Goal: Check status

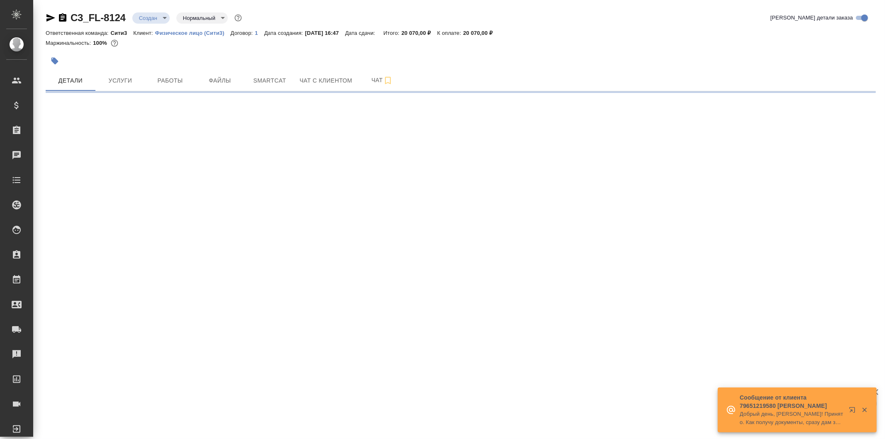
select select "RU"
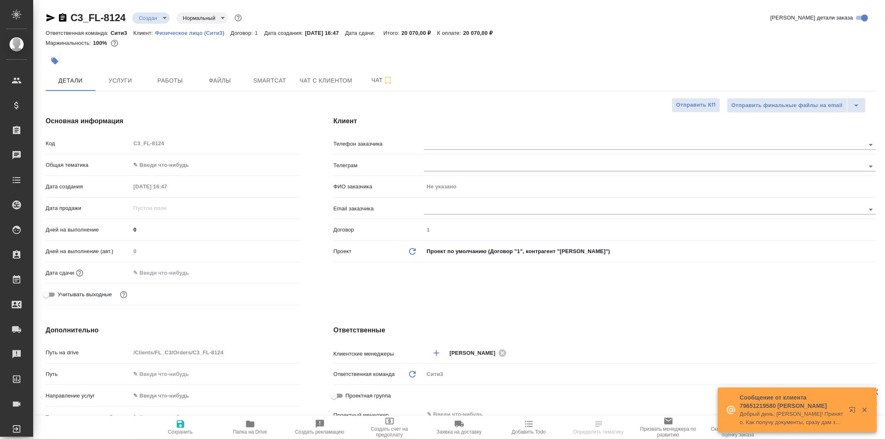
type textarea "x"
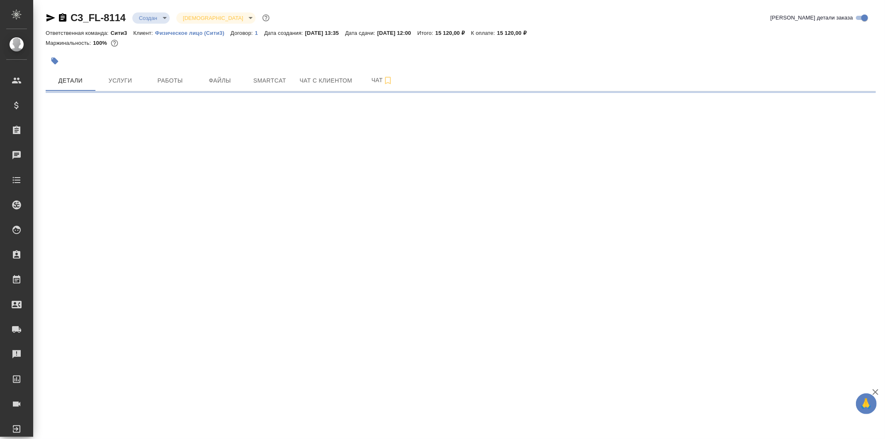
select select "RU"
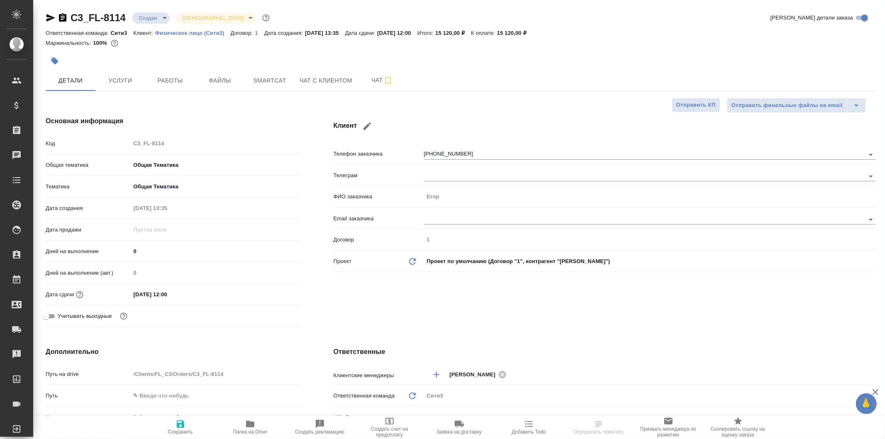
type textarea "x"
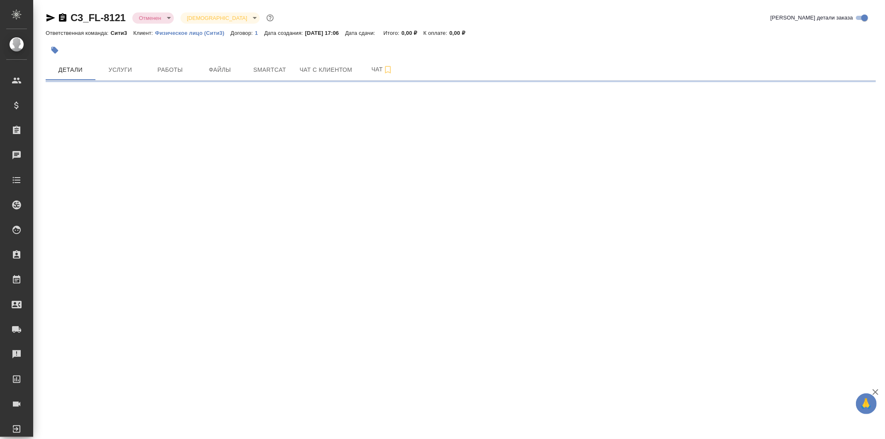
select select "RU"
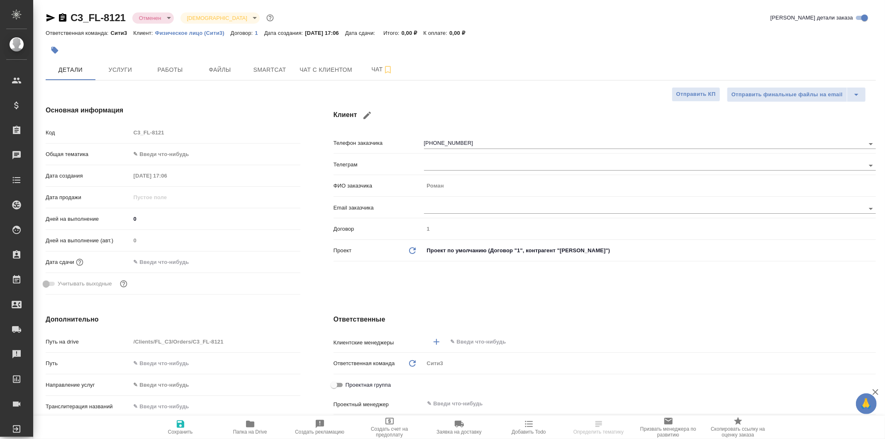
type textarea "x"
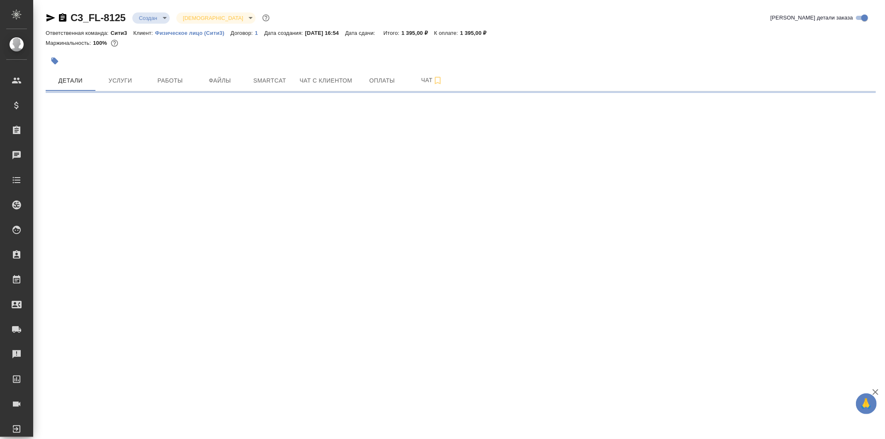
select select "RU"
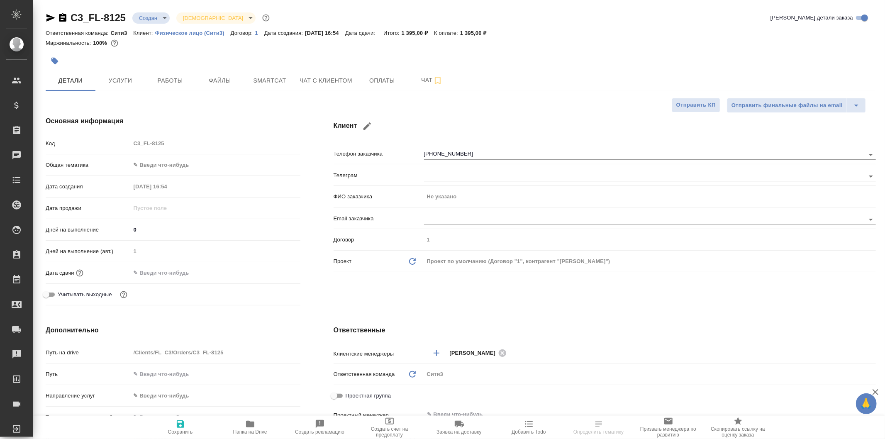
type textarea "x"
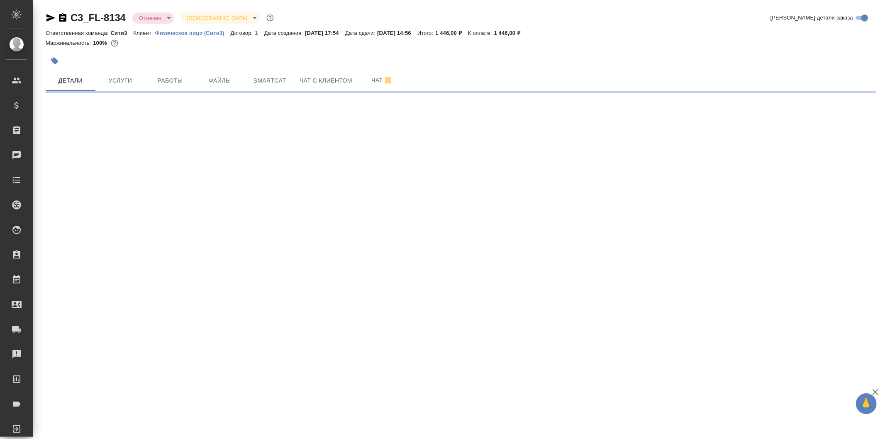
select select "RU"
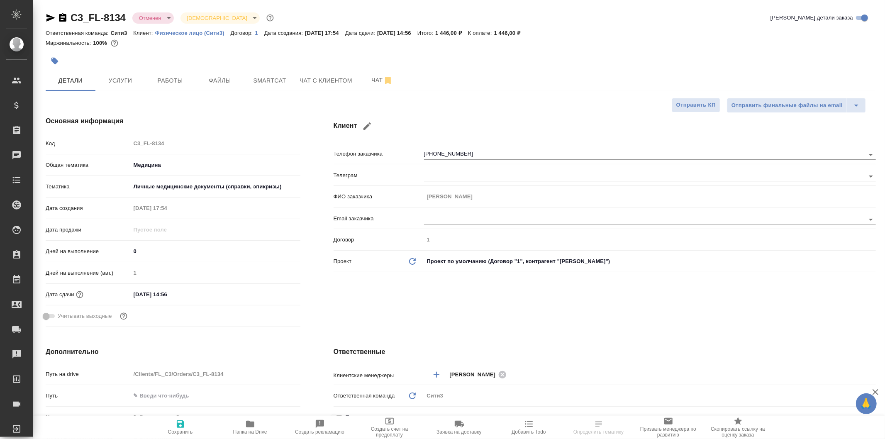
type textarea "x"
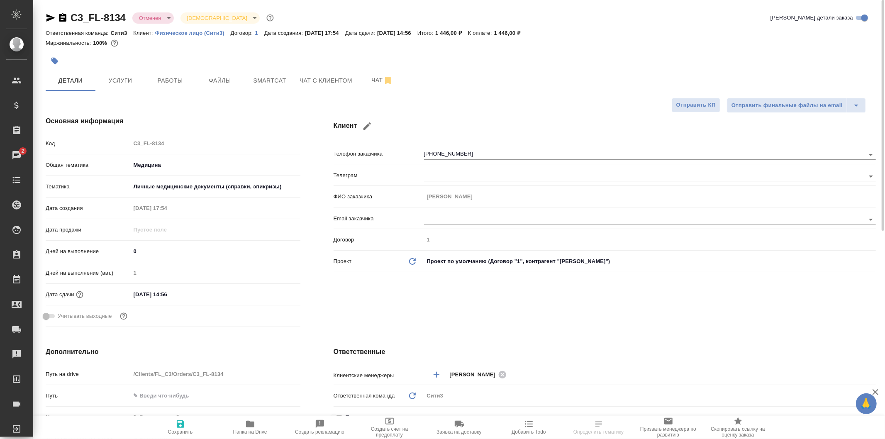
type textarea "x"
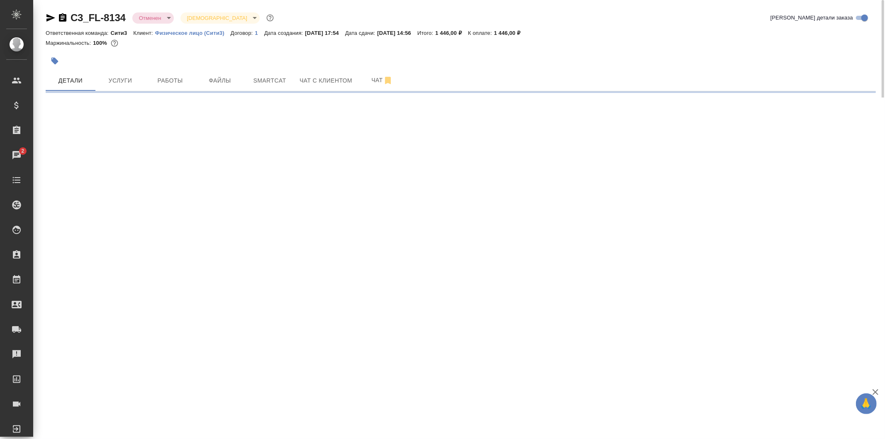
select select "RU"
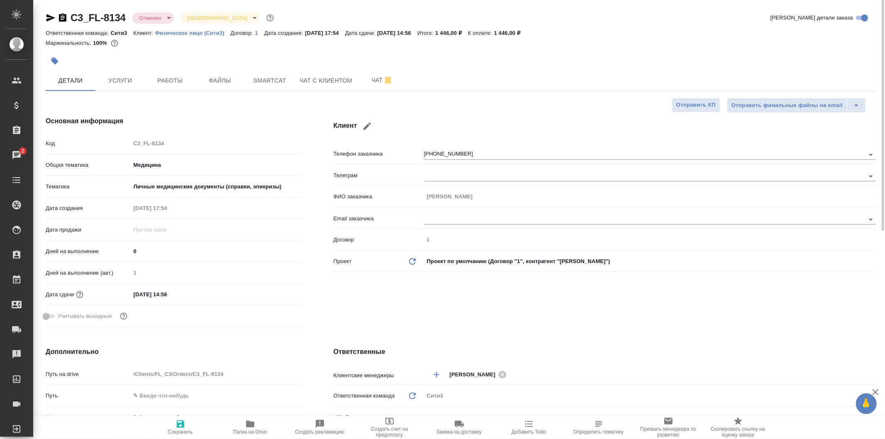
type textarea "x"
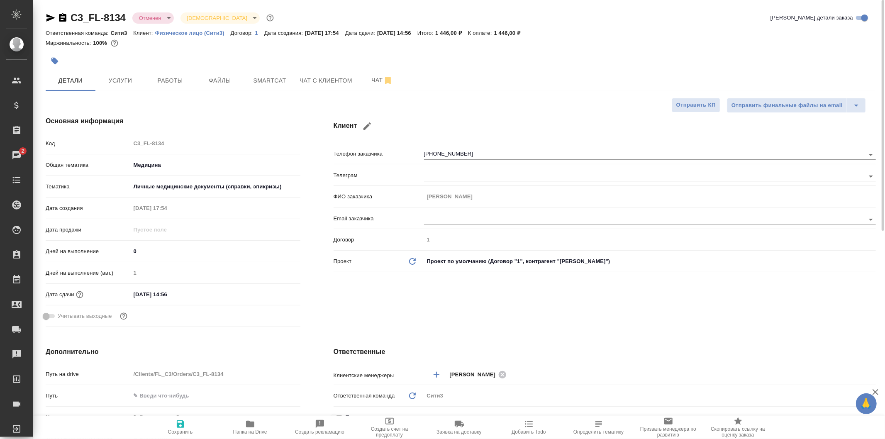
type textarea "x"
click at [221, 79] on span "Файлы" at bounding box center [220, 80] width 40 height 10
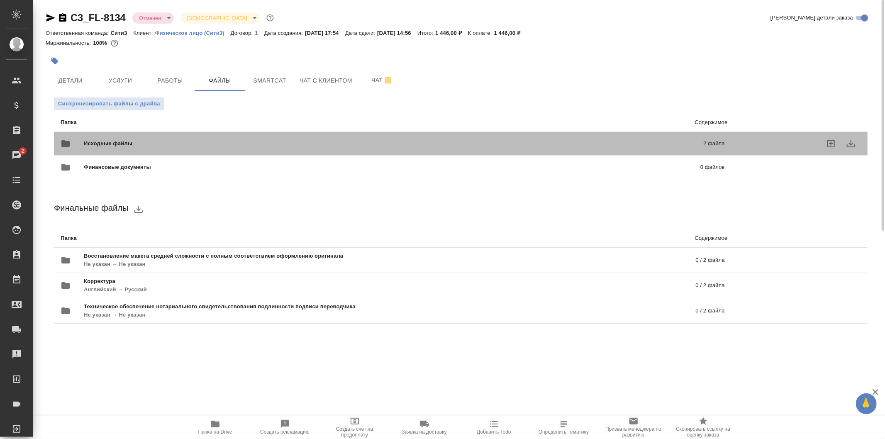
click at [270, 140] on span "Исходные файлы" at bounding box center [251, 143] width 334 height 8
